Goal: Obtain resource: Download file/media

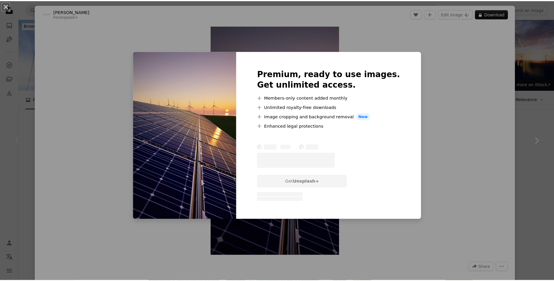
scroll to position [146, 0]
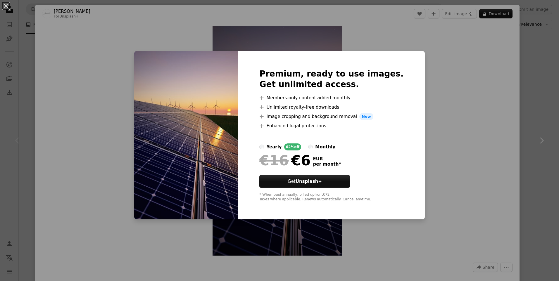
click at [451, 90] on div "An X shape Premium, ready to use images. Get unlimited access. A plus sign Memb…" at bounding box center [279, 140] width 559 height 281
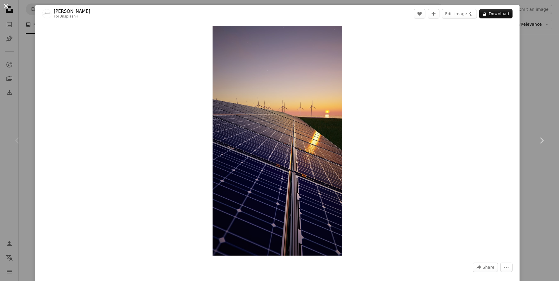
click at [7, 7] on button "An X shape" at bounding box center [5, 5] width 7 height 7
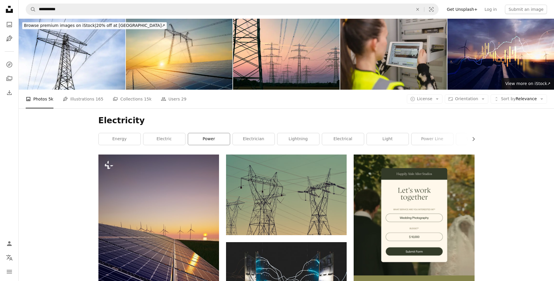
click at [215, 139] on link "power" at bounding box center [209, 139] width 42 height 12
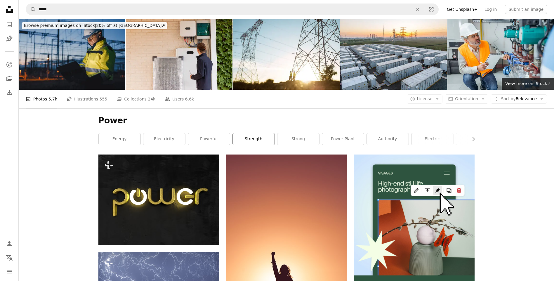
click at [257, 138] on link "strength" at bounding box center [254, 139] width 42 height 12
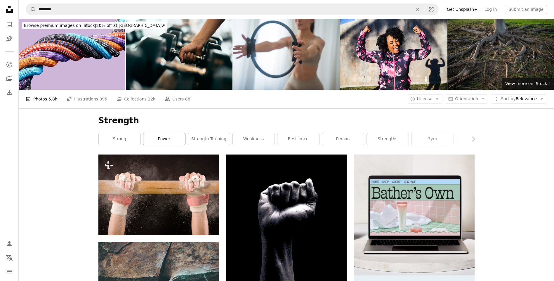
click at [162, 138] on link "power" at bounding box center [164, 139] width 42 height 12
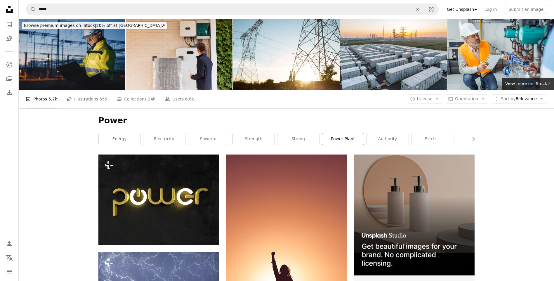
click at [348, 141] on link "power plant" at bounding box center [343, 139] width 42 height 12
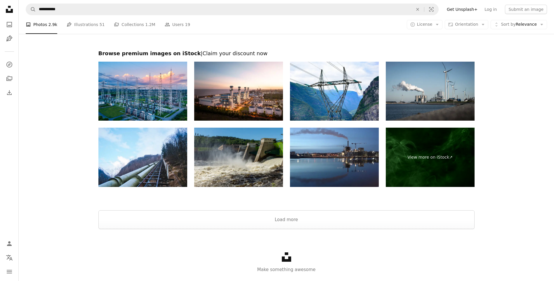
scroll to position [940, 0]
